Goal: Information Seeking & Learning: Check status

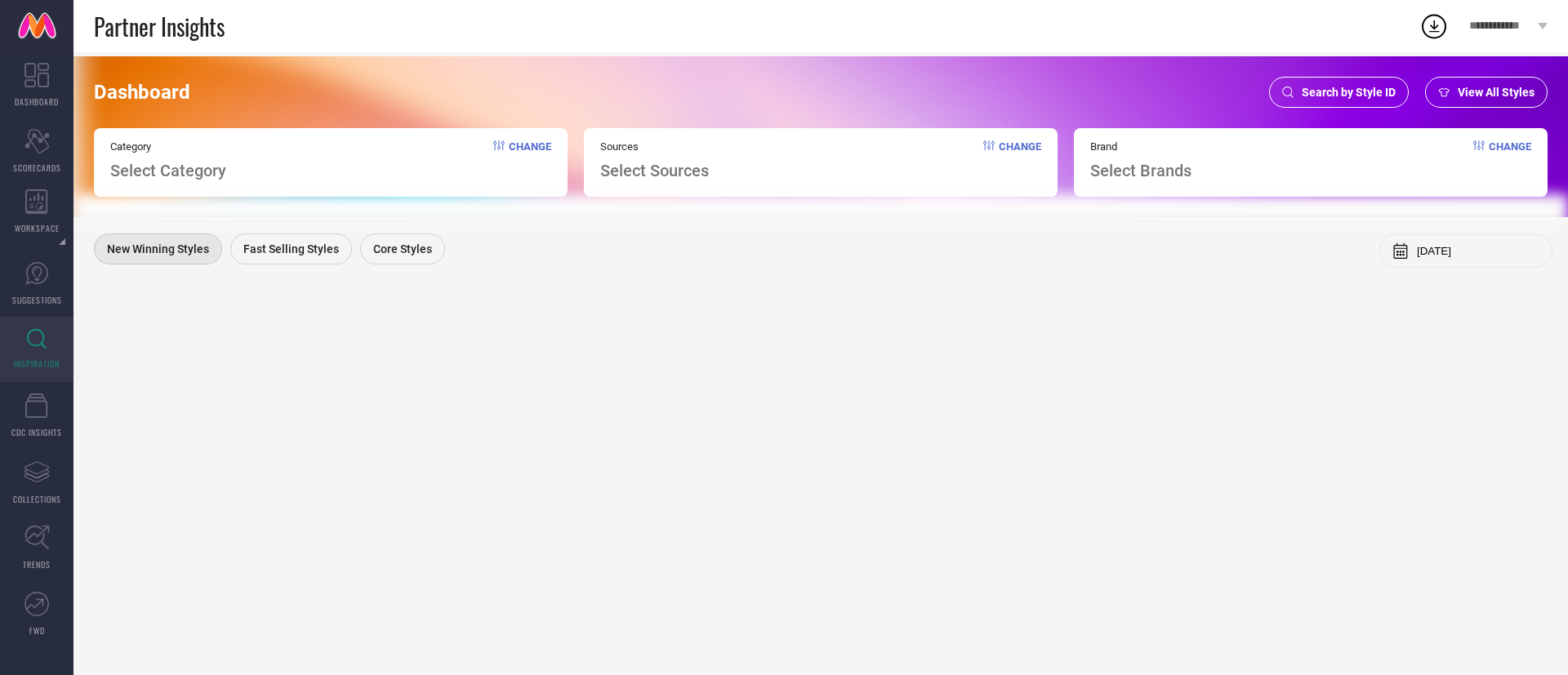
click at [1350, 87] on span "Search by Style ID" at bounding box center [1349, 92] width 94 height 13
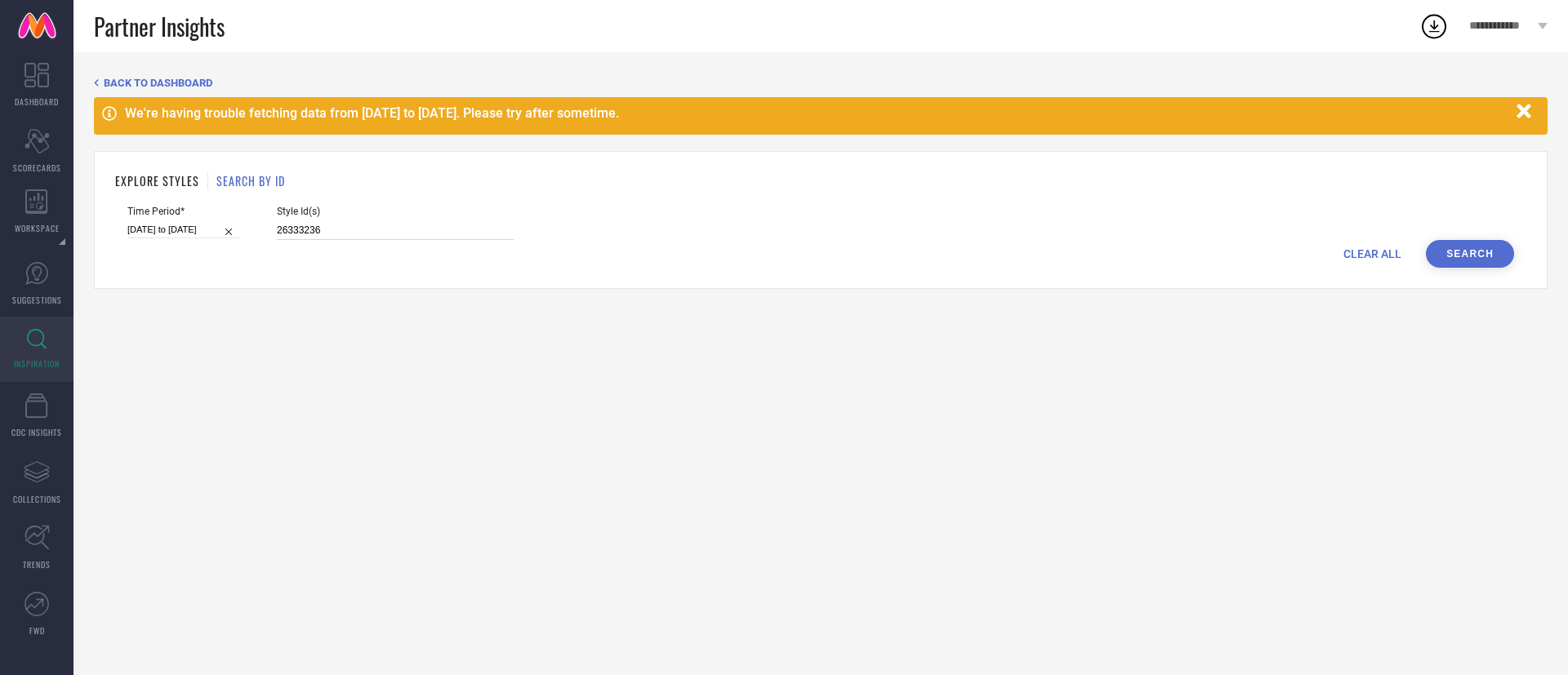
click at [384, 225] on input "26333236" at bounding box center [395, 230] width 237 height 19
paste input "3803032 2380299"
type input "23803032 23802996"
click at [153, 238] on div "[DATE] to [DATE]" at bounding box center [183, 230] width 113 height 17
select select "2"
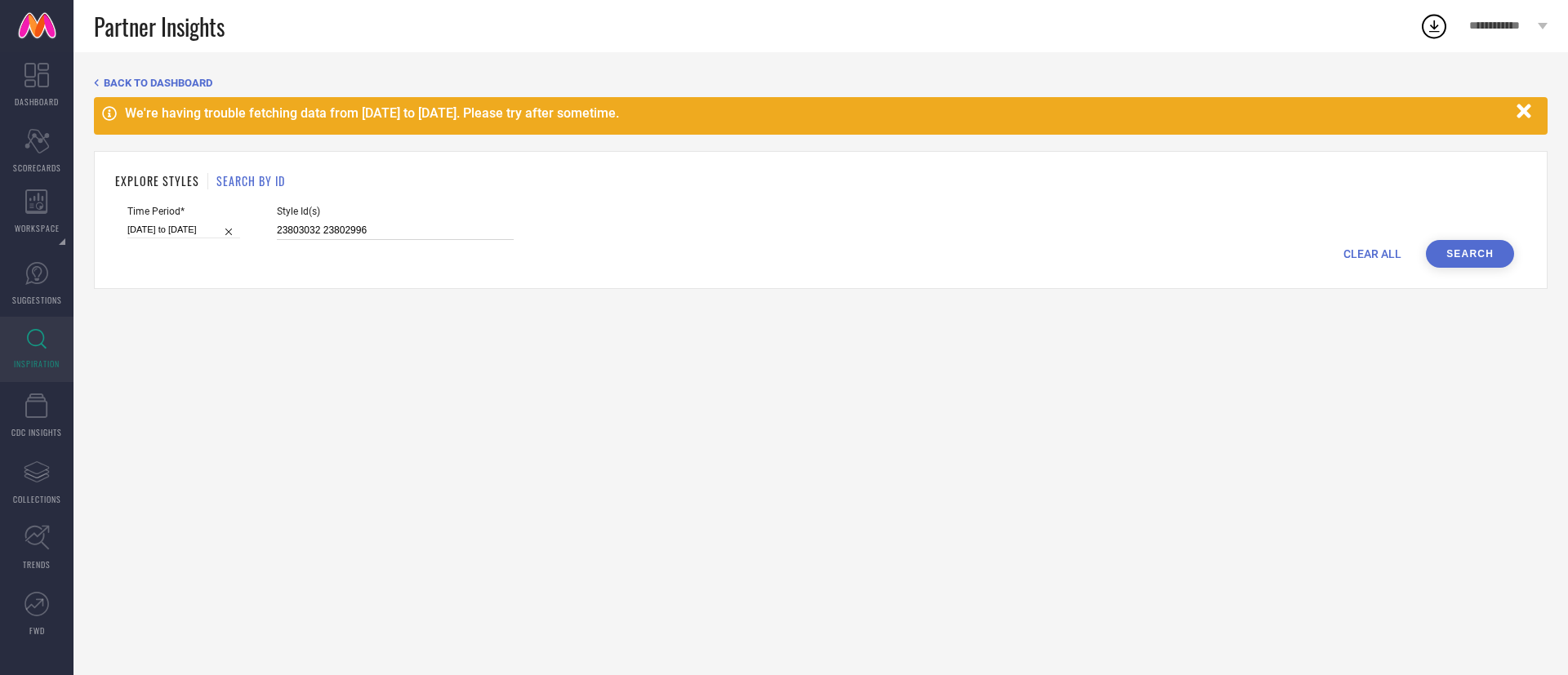
select select "2025"
select select "3"
select select "2025"
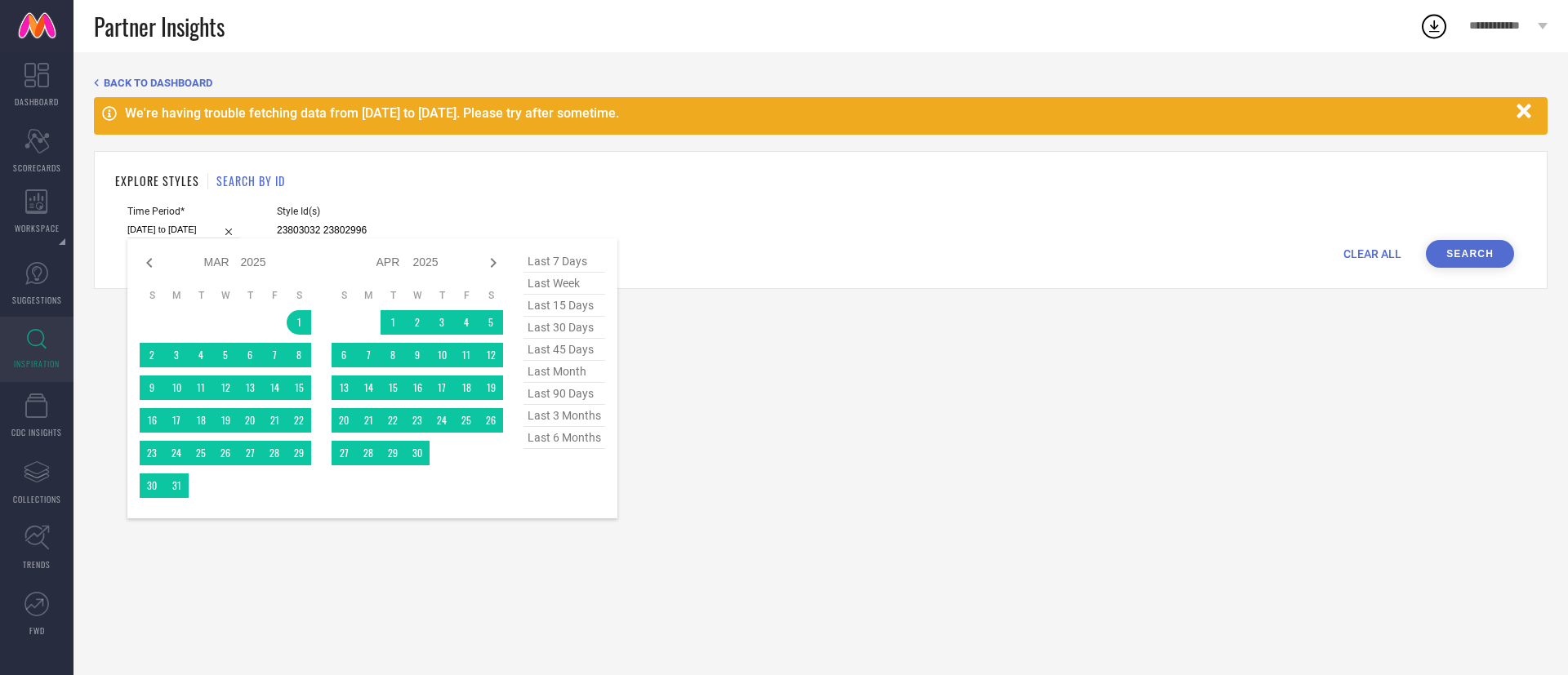
type input "23803032 23802996"
click at [566, 445] on span "last 6 months" at bounding box center [564, 438] width 81 height 22
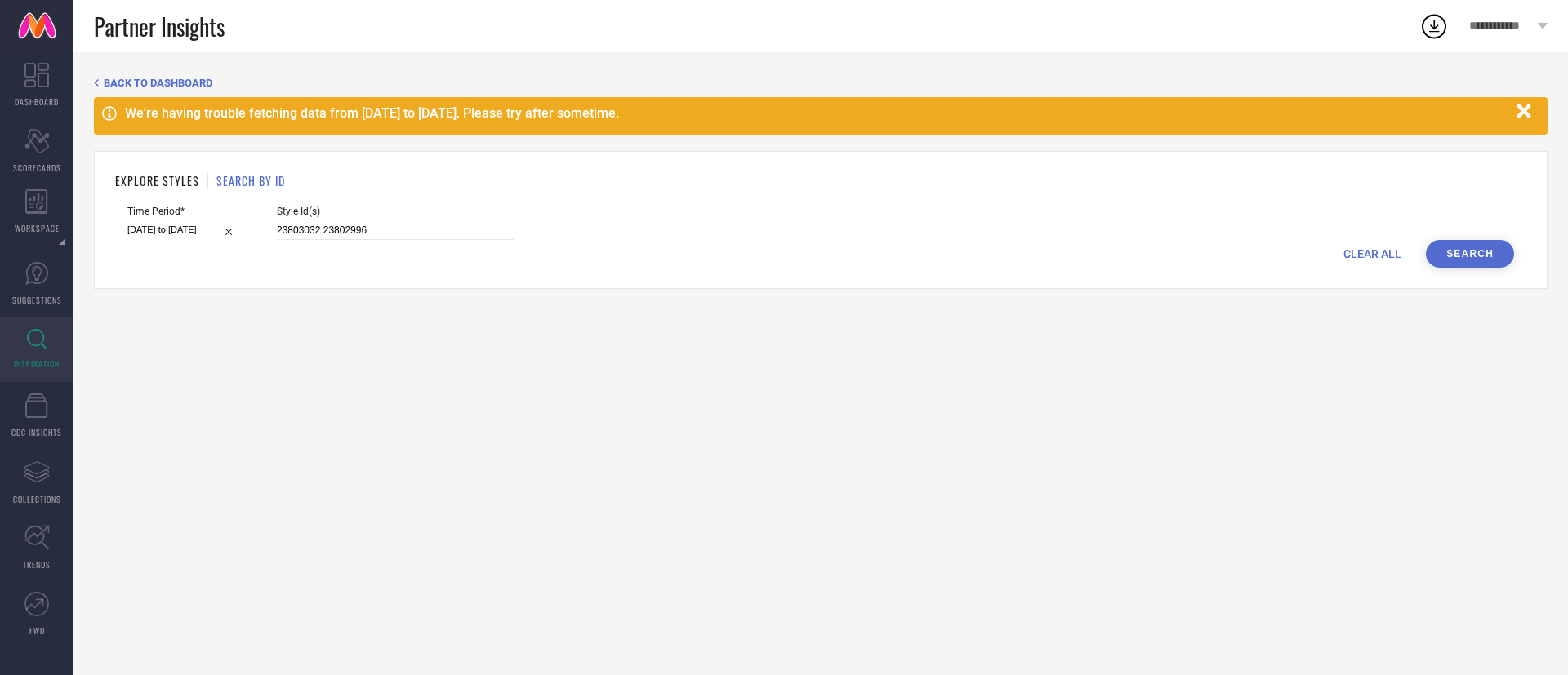
click at [1471, 253] on button "Search" at bounding box center [1470, 254] width 89 height 28
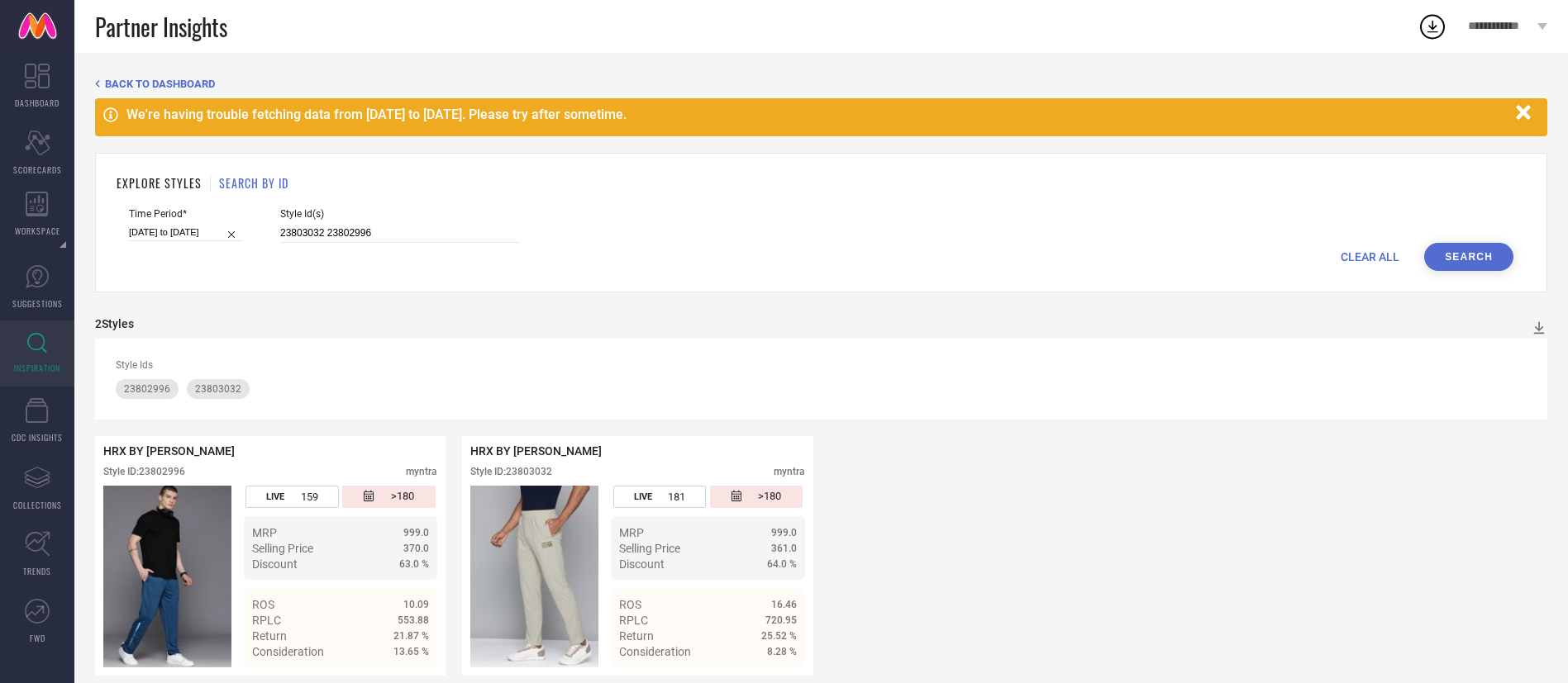
scroll to position [19, 0]
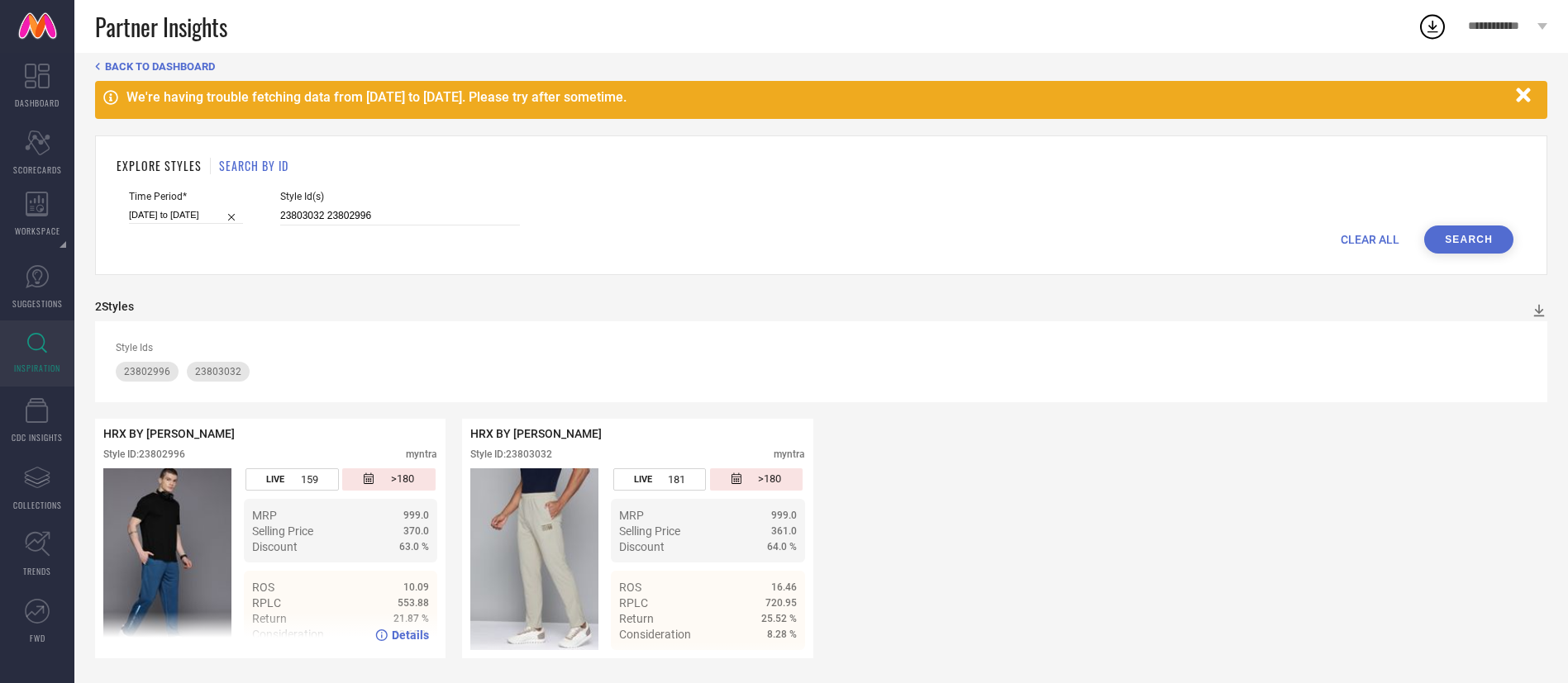
click at [405, 613] on div "Details" at bounding box center [270, 635] width 350 height 47
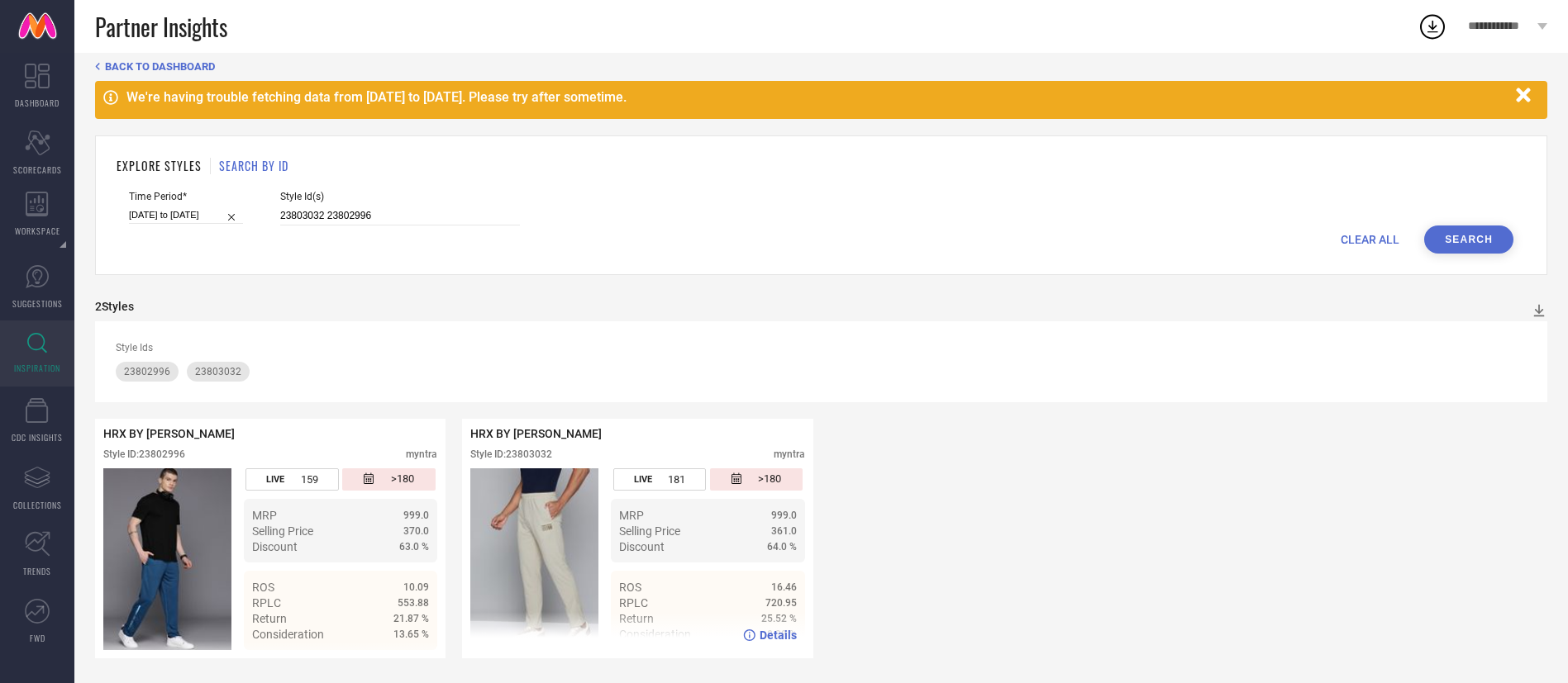
click at [768, 613] on div "Details" at bounding box center [637, 635] width 350 height 47
click at [789, 580] on div "ROS 16.46" at bounding box center [707, 587] width 177 height 16
